Goal: Information Seeking & Learning: Learn about a topic

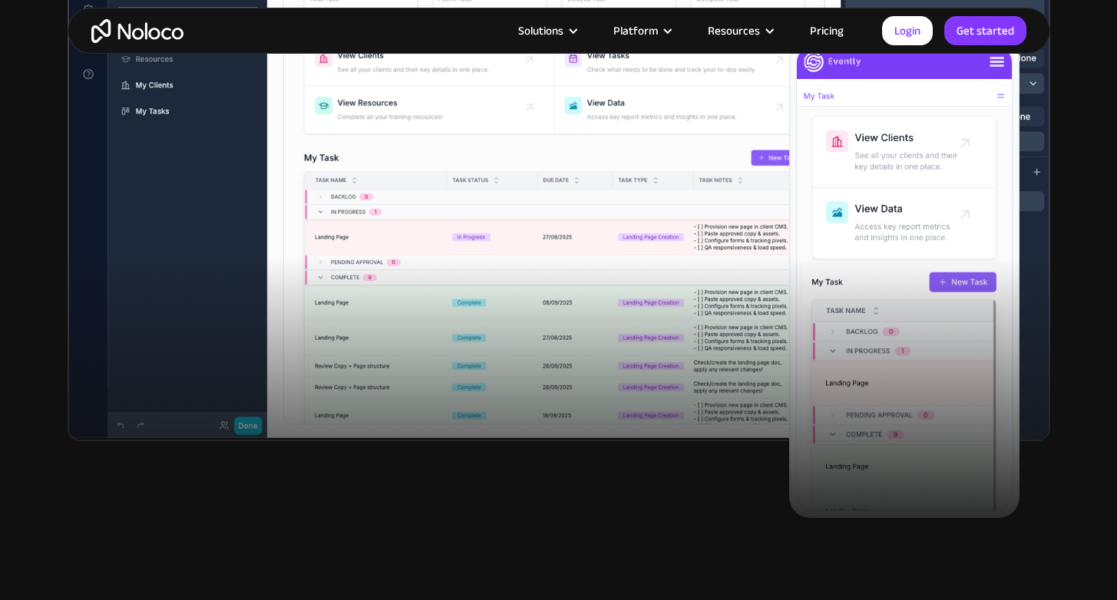
scroll to position [863, 0]
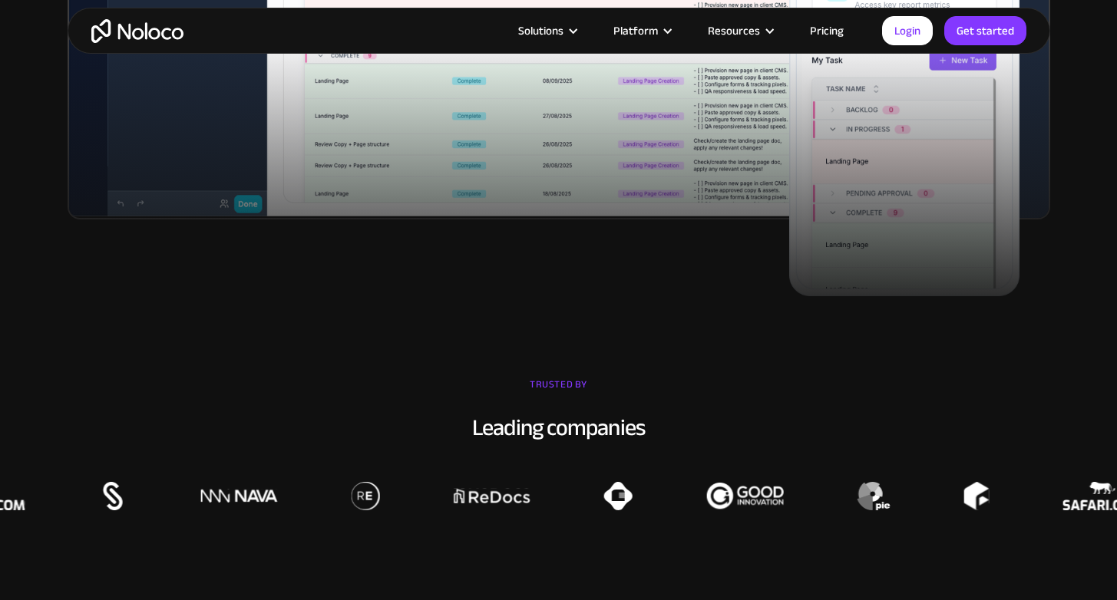
click at [546, 381] on div "TRUSTED BY" at bounding box center [558, 392] width 1117 height 38
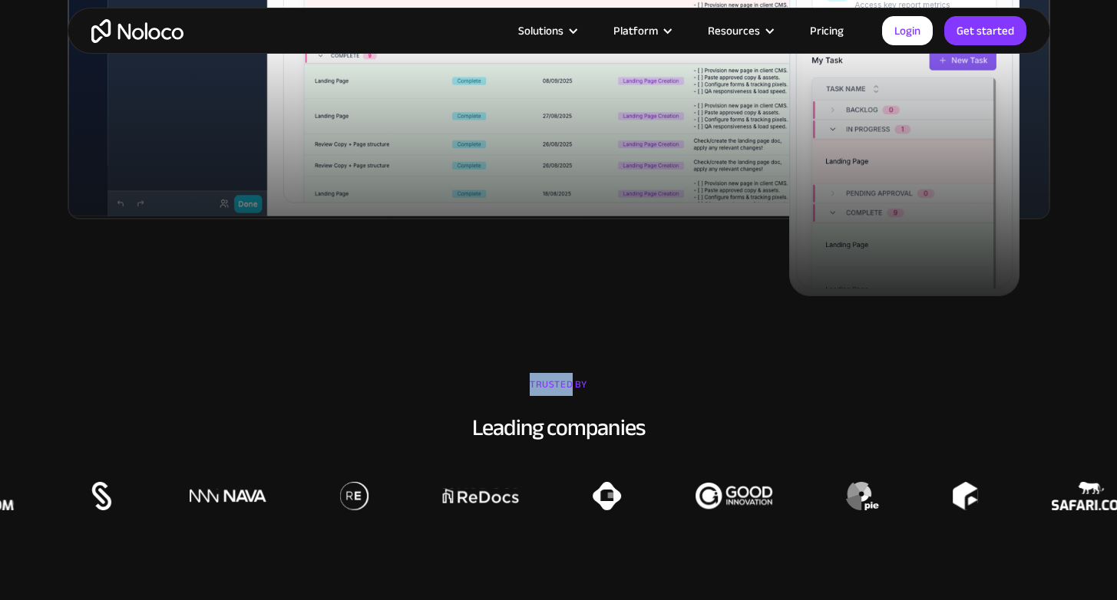
click at [546, 381] on div "TRUSTED BY" at bounding box center [558, 392] width 1117 height 38
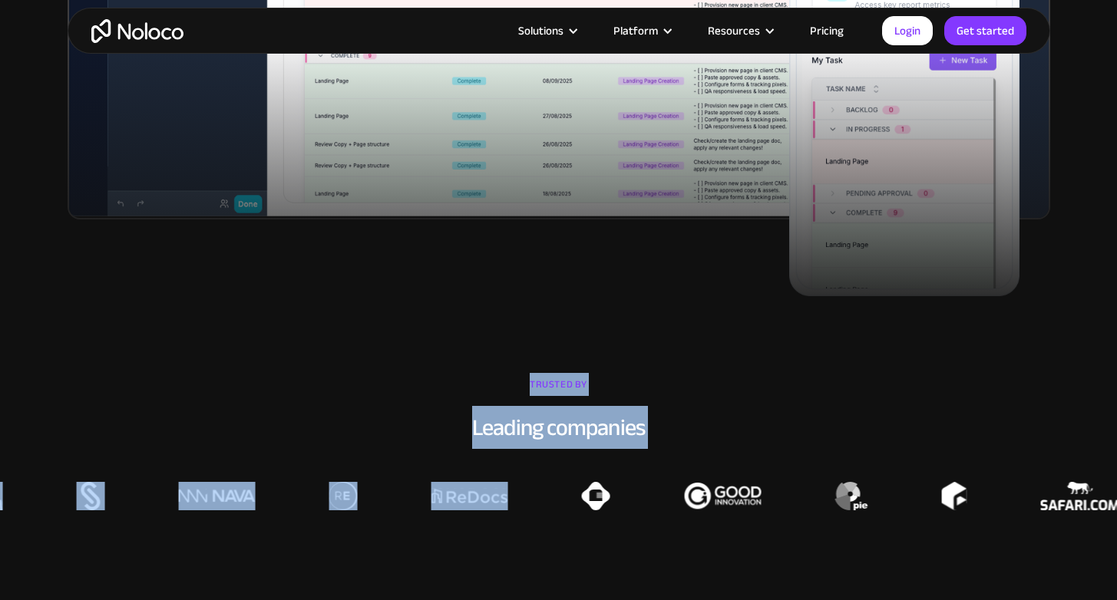
drag, startPoint x: 546, startPoint y: 381, endPoint x: 546, endPoint y: 455, distance: 73.7
click at [546, 455] on div "TRUSTED BY Leading companies" at bounding box center [558, 441] width 1117 height 137
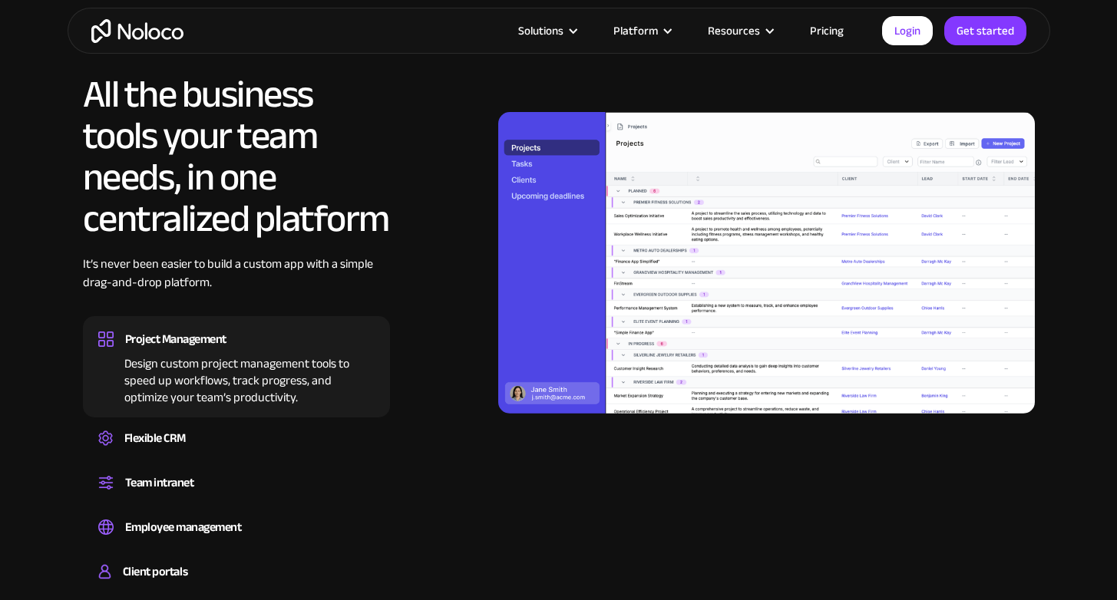
scroll to position [1658, 0]
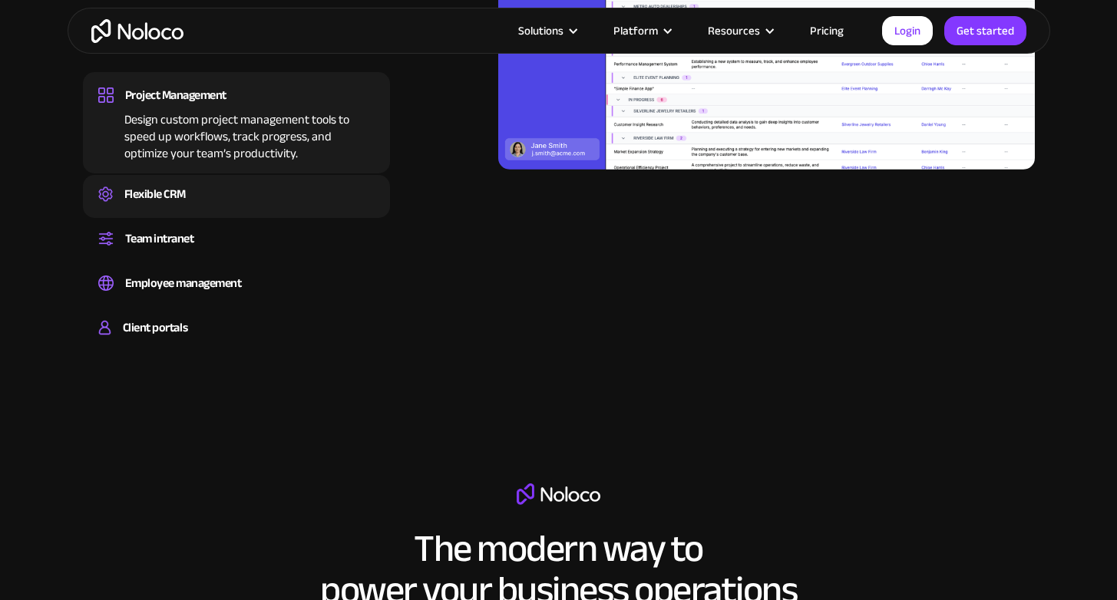
click at [254, 210] on div "Flexible CRM Create a custom CRM that you can adapt to your business’s needs, c…" at bounding box center [236, 196] width 307 height 43
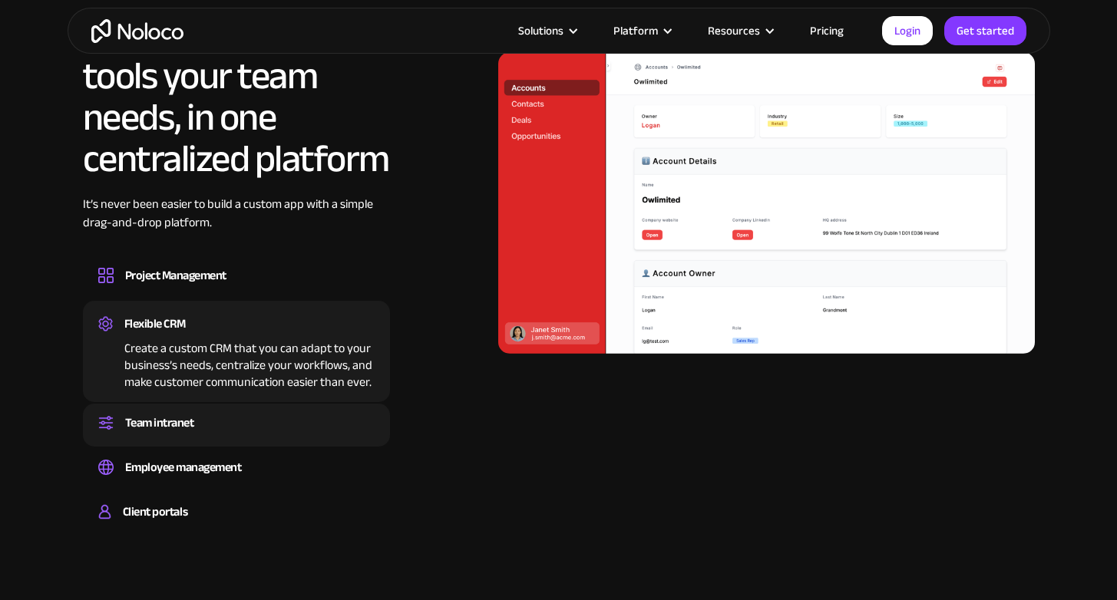
scroll to position [1470, 0]
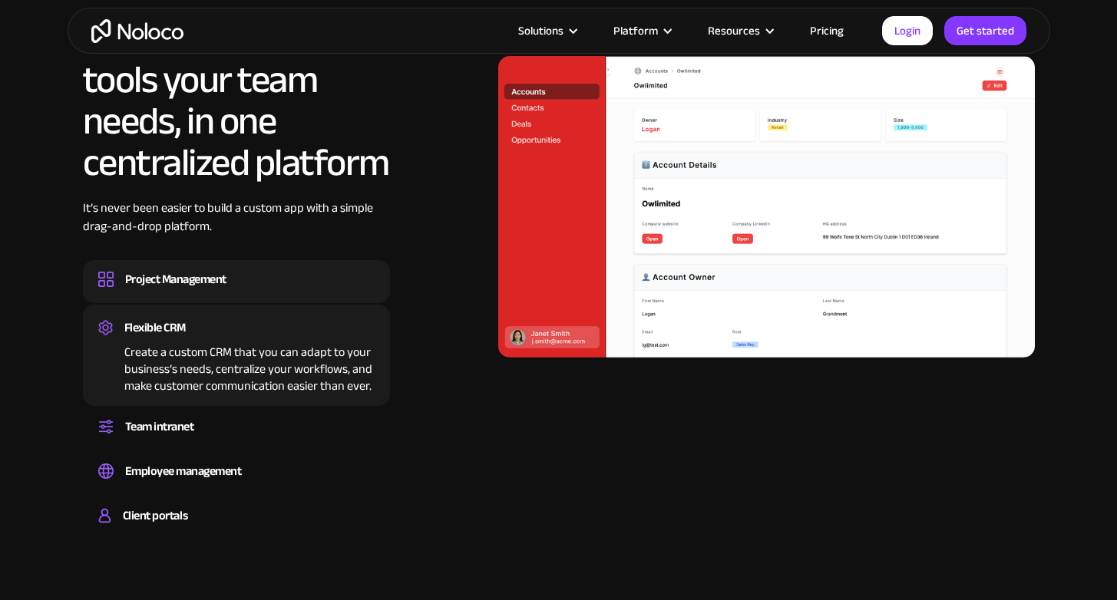
click at [221, 285] on div "Project Management" at bounding box center [175, 279] width 101 height 23
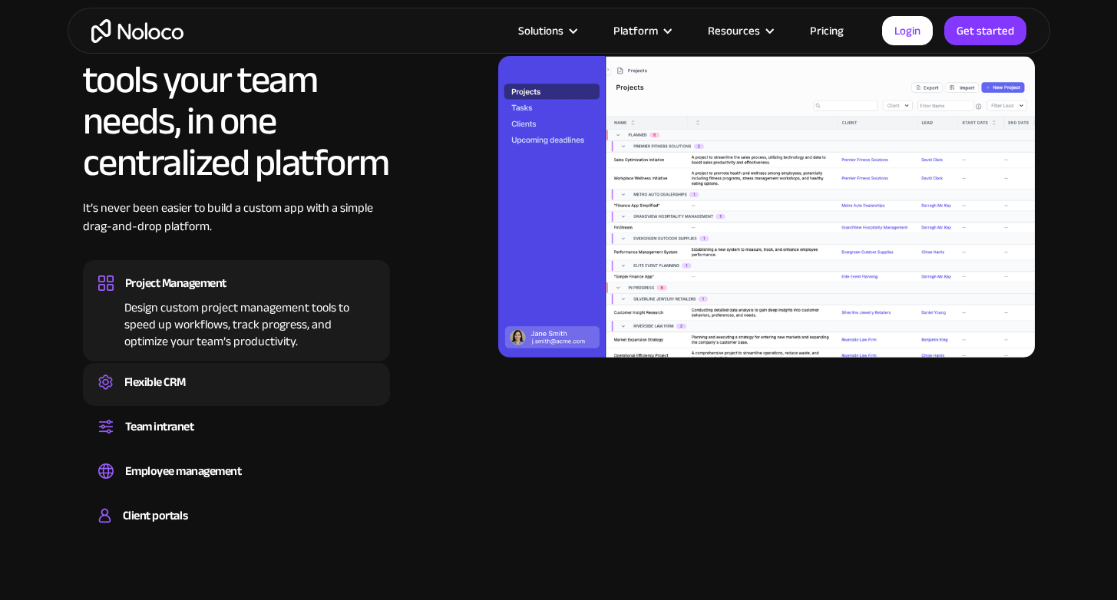
click at [215, 394] on div "Create a custom CRM that you can adapt to your business’s needs, centralize you…" at bounding box center [236, 396] width 276 height 5
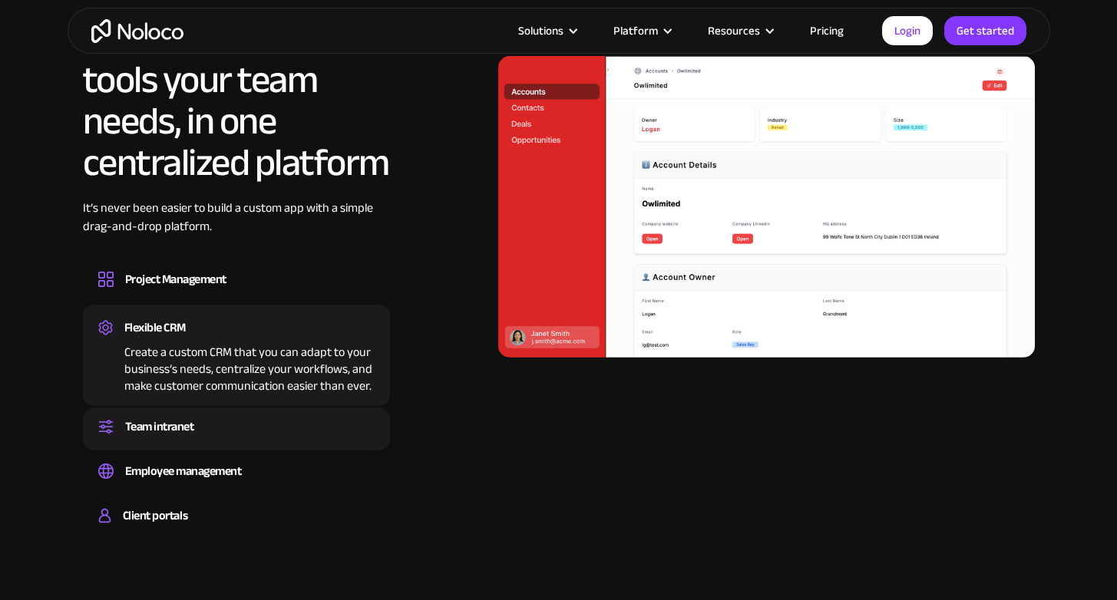
click at [213, 431] on div "Team intranet" at bounding box center [236, 426] width 276 height 23
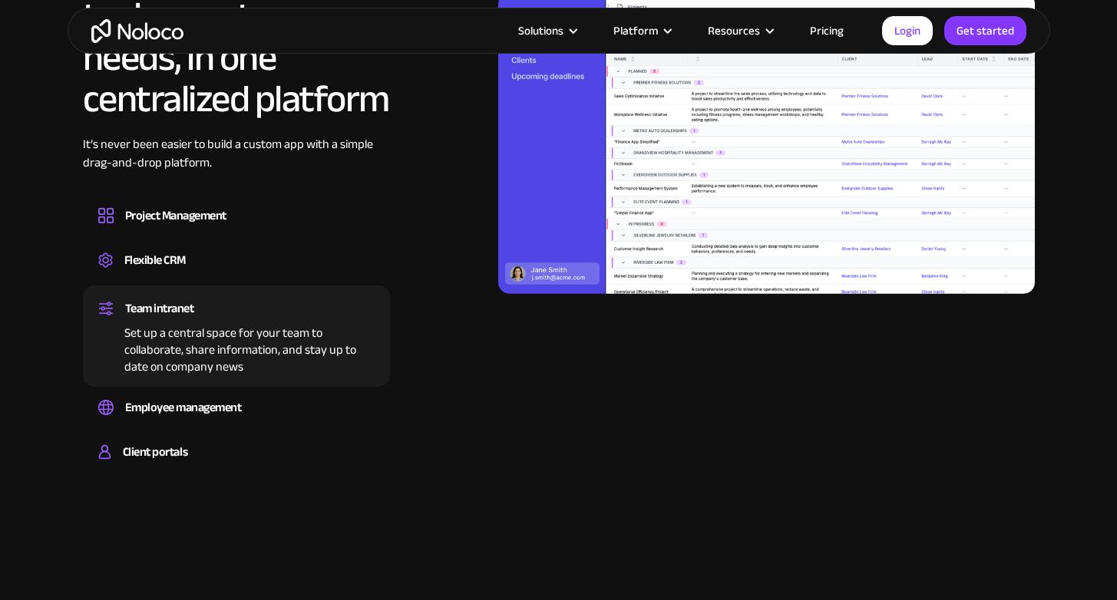
click at [213, 434] on div "Client portals Build a secure, fully-branded, and personalized client portal th…" at bounding box center [236, 454] width 307 height 43
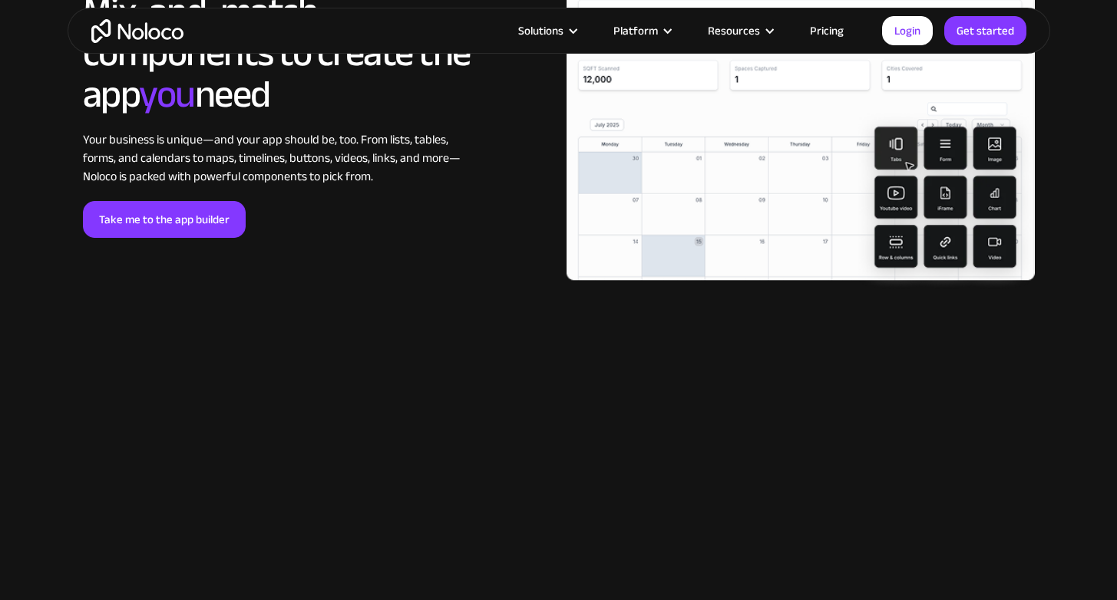
scroll to position [3030, 0]
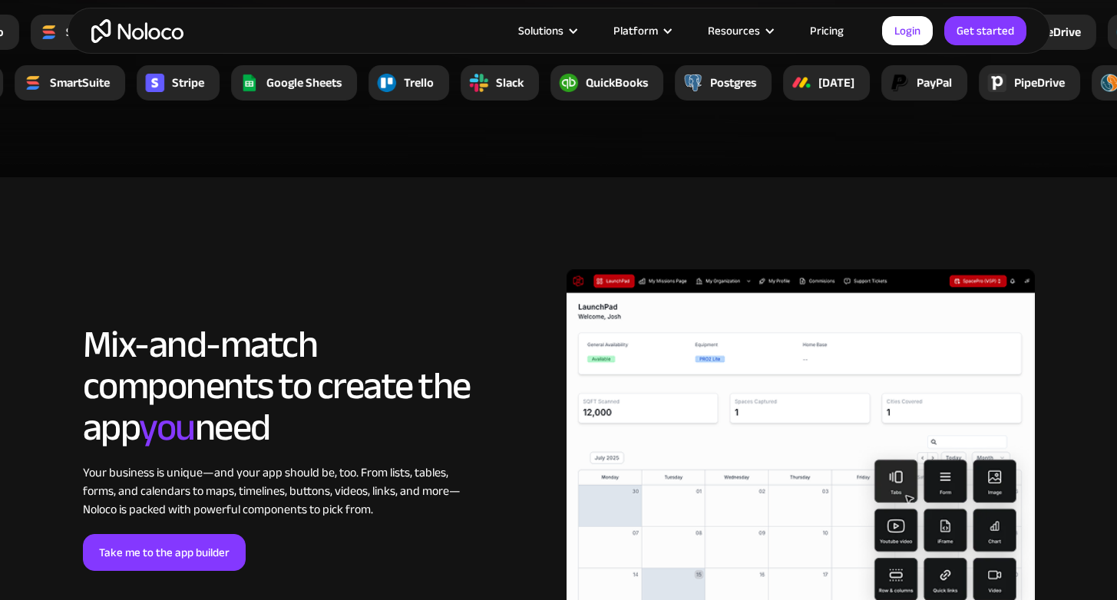
click at [301, 325] on h2 "Mix-and-match components to create the app you need" at bounding box center [277, 386] width 388 height 124
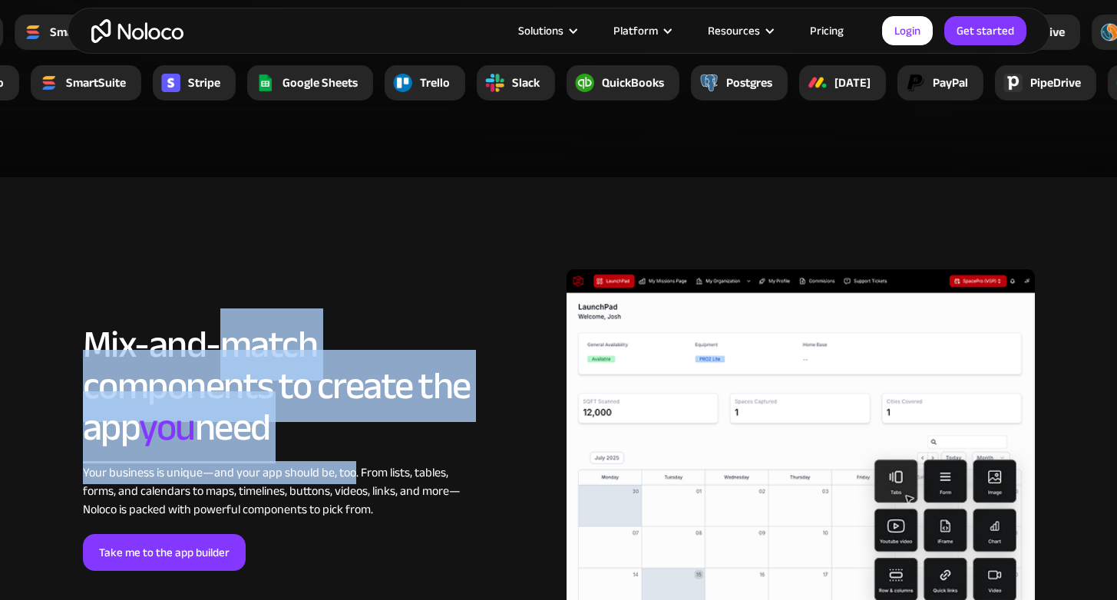
drag, startPoint x: 301, startPoint y: 325, endPoint x: 333, endPoint y: 464, distance: 143.3
click at [333, 465] on div "LOREM IPSUM Mix-and-match components to create the app you need Your business i…" at bounding box center [277, 447] width 388 height 247
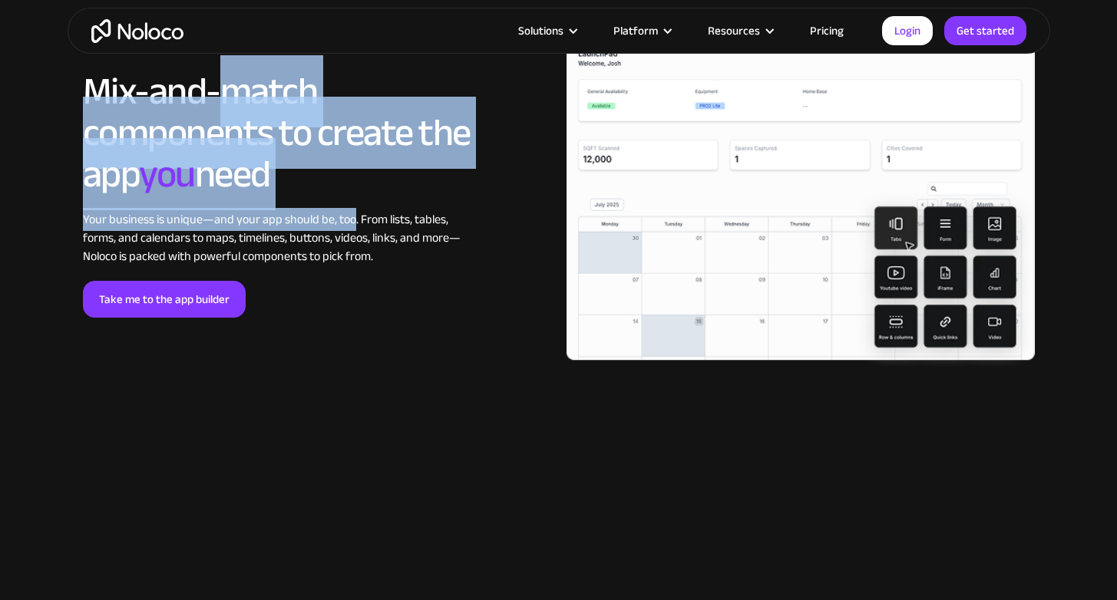
scroll to position [3290, 0]
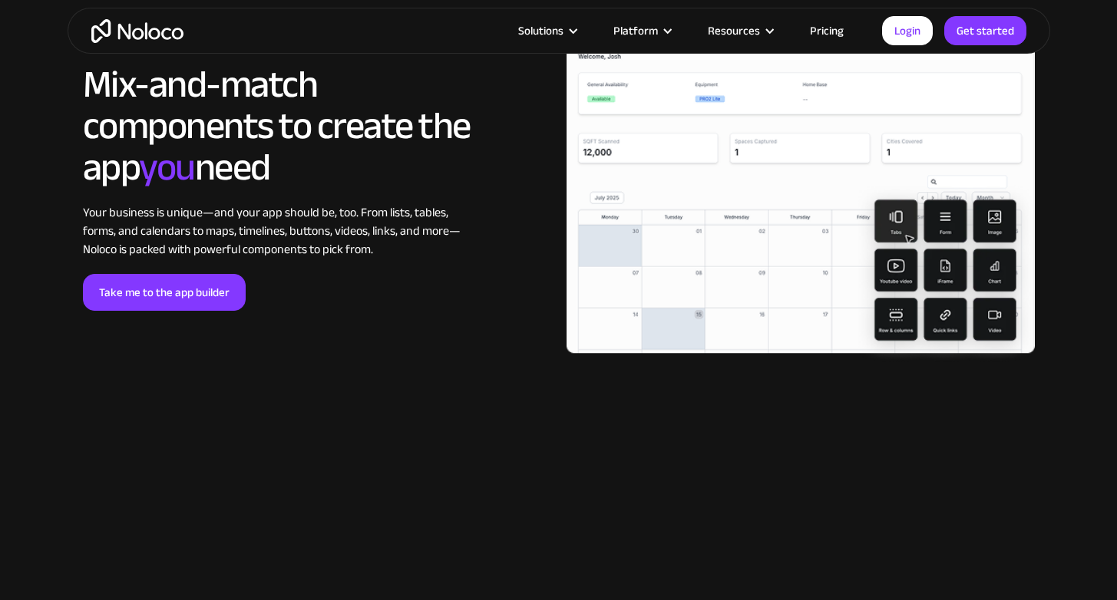
click at [333, 464] on section "LOREM IPSUM Mix-and-match components to create the app you need Your business i…" at bounding box center [558, 202] width 1117 height 571
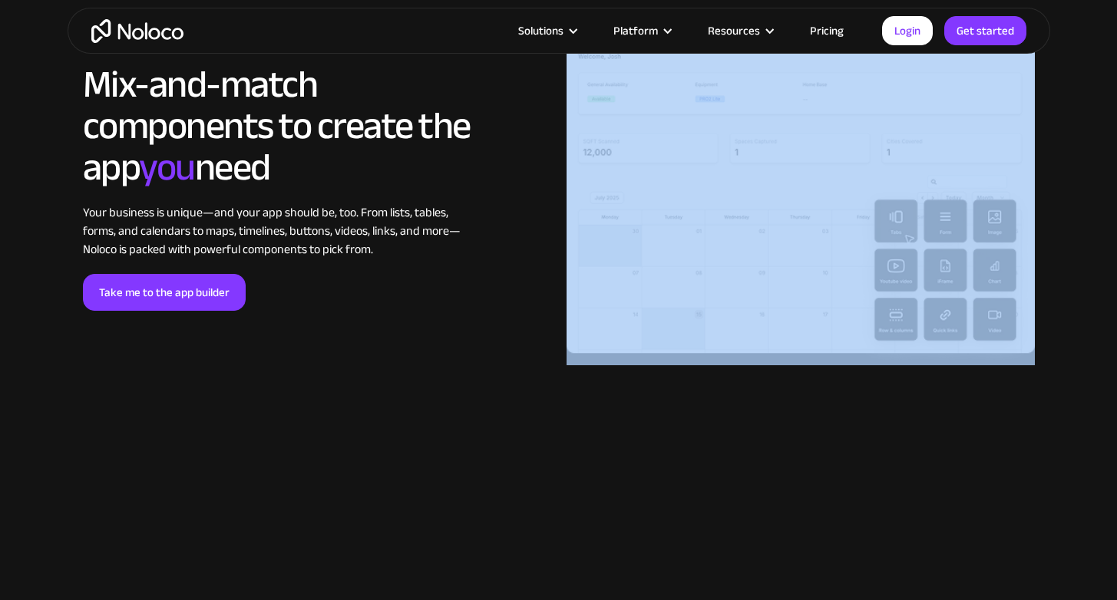
click at [333, 464] on section "LOREM IPSUM Mix-and-match components to create the app you need Your business i…" at bounding box center [558, 202] width 1117 height 571
drag, startPoint x: 333, startPoint y: 464, endPoint x: 333, endPoint y: 592, distance: 128.2
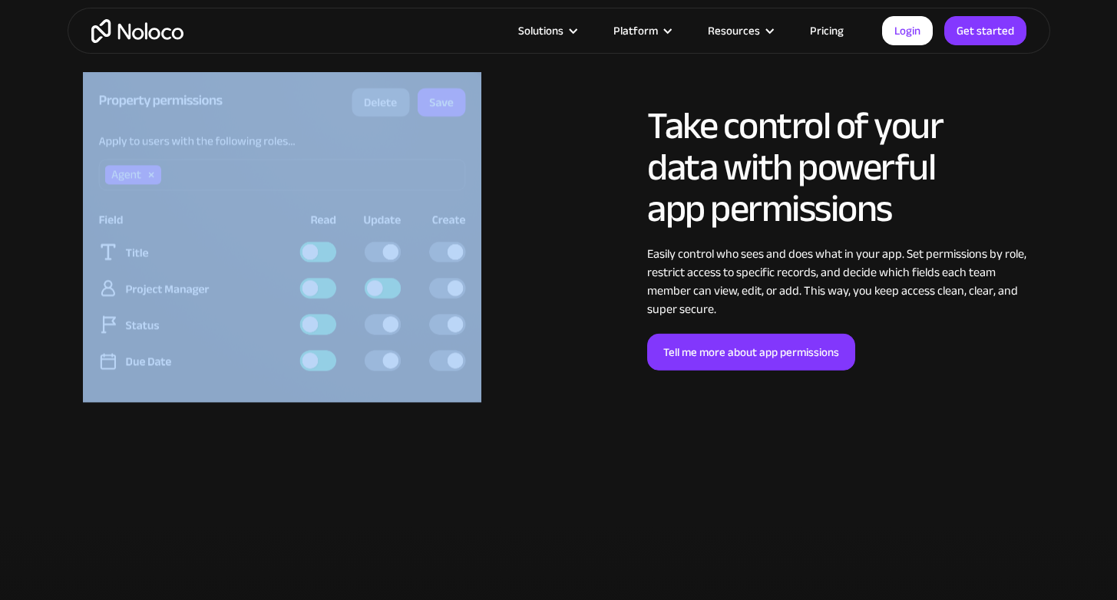
scroll to position [3695, 0]
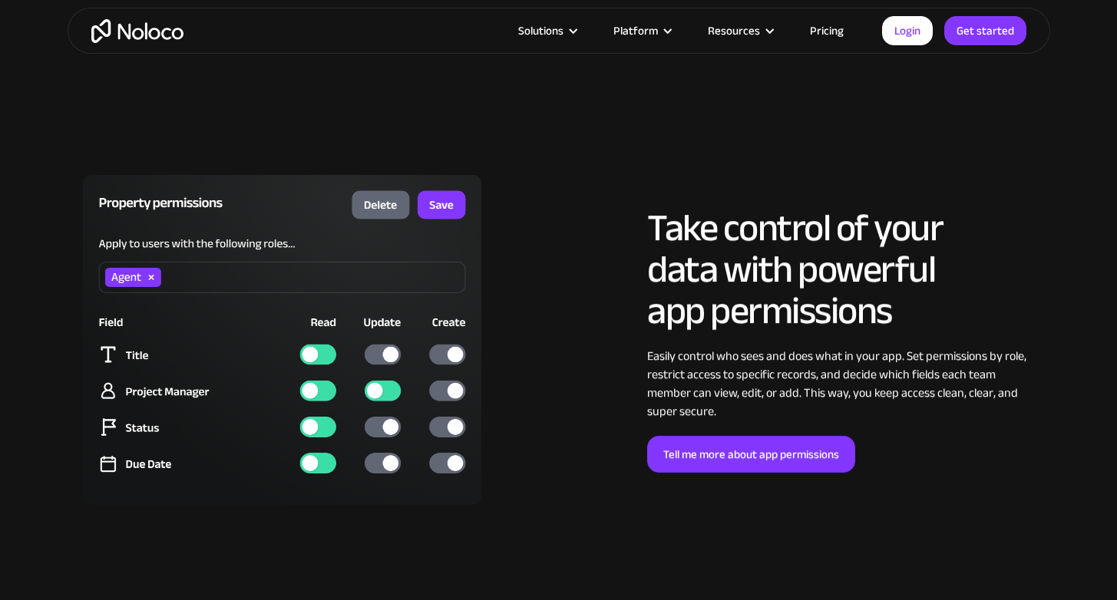
click at [529, 272] on div at bounding box center [316, 340] width 483 height 330
click at [591, 250] on div "LOREM IPSUM Take control of your data with powerful app permissions Easily cont…" at bounding box center [800, 340] width 483 height 266
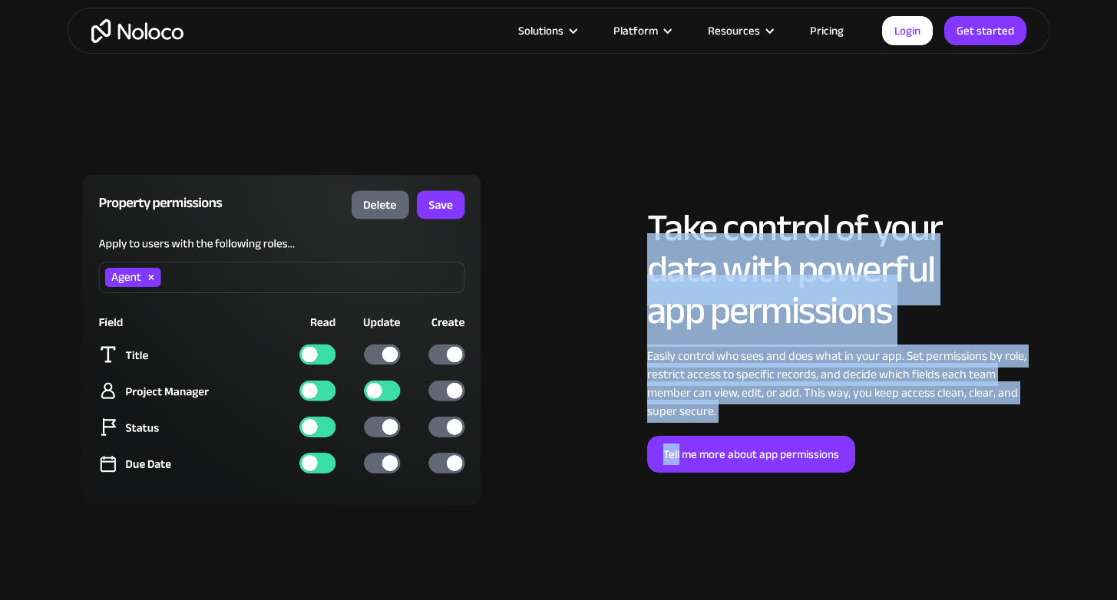
drag, startPoint x: 591, startPoint y: 250, endPoint x: 607, endPoint y: 444, distance: 194.8
click at [608, 444] on div "LOREM IPSUM Take control of your data with powerful app permissions Easily cont…" at bounding box center [800, 340] width 483 height 266
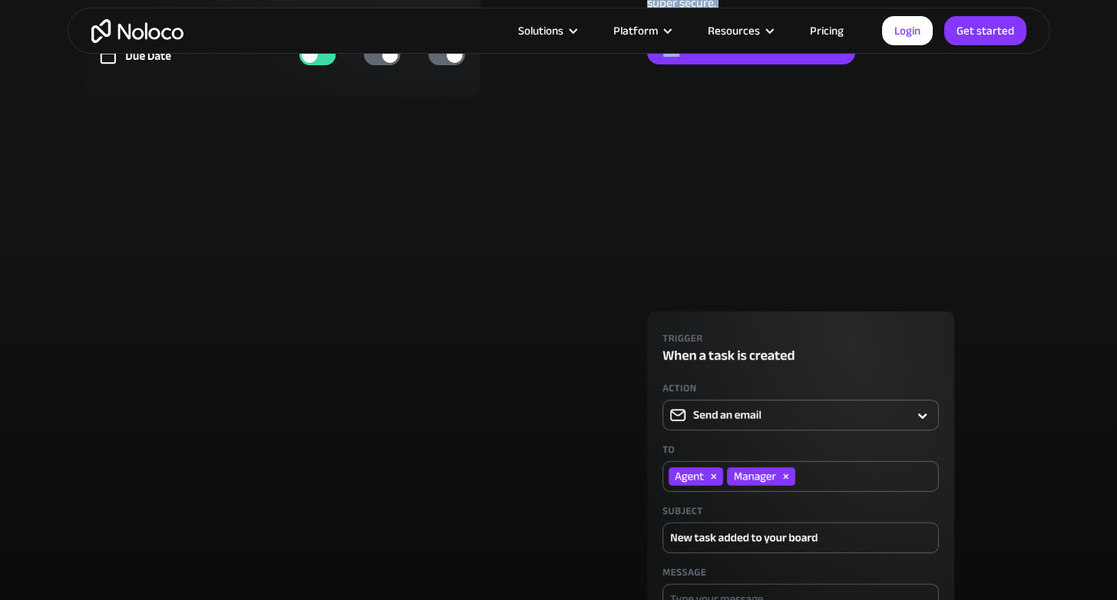
click at [606, 379] on img at bounding box center [800, 494] width 468 height 365
drag, startPoint x: 606, startPoint y: 380, endPoint x: 659, endPoint y: 615, distance: 240.7
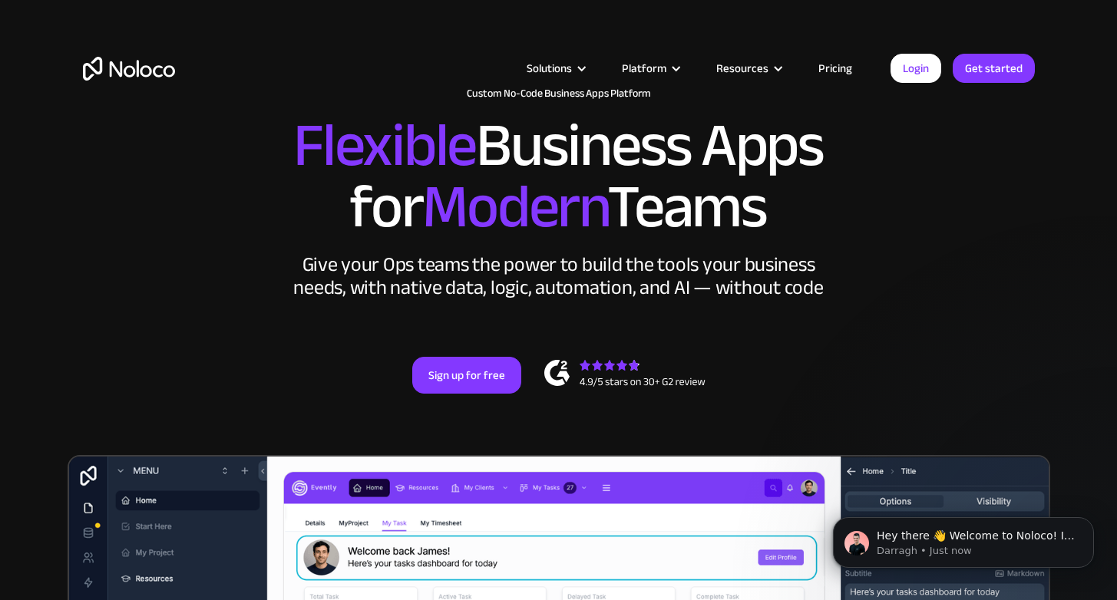
scroll to position [0, 0]
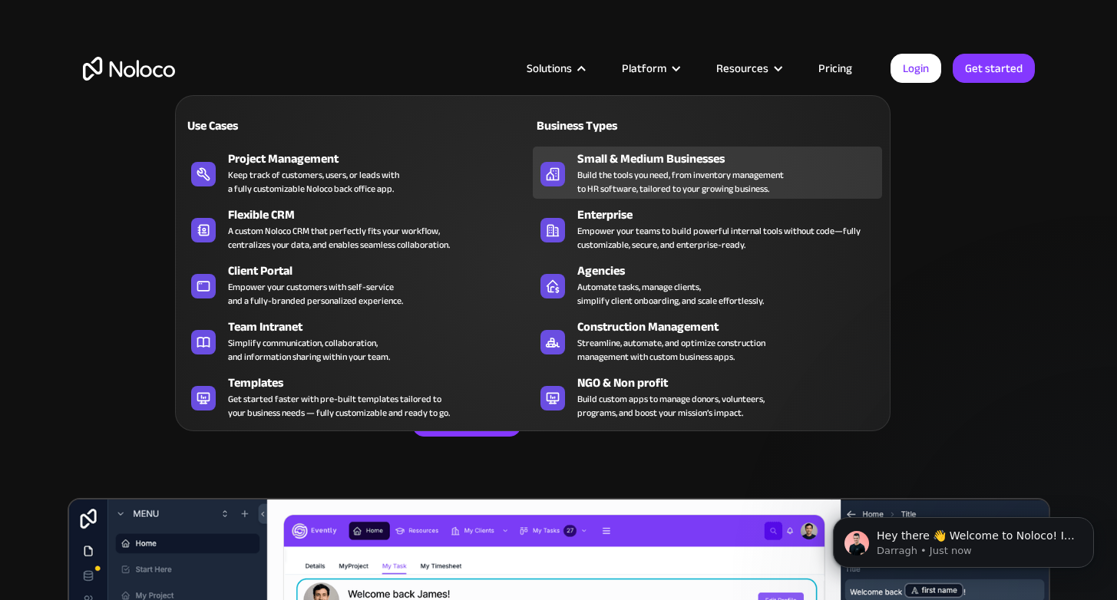
click at [584, 153] on div "Small & Medium Businesses" at bounding box center [733, 159] width 312 height 18
